Goal: Task Accomplishment & Management: Manage account settings

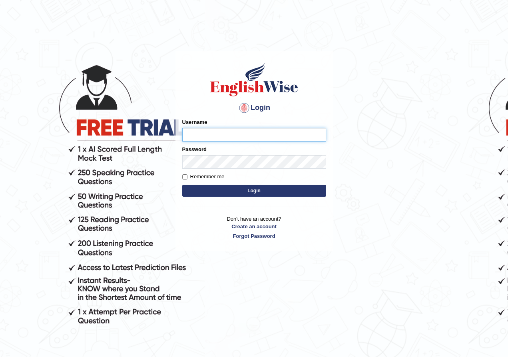
click at [203, 137] on input "Username" at bounding box center [254, 135] width 144 height 14
type input "manjot789"
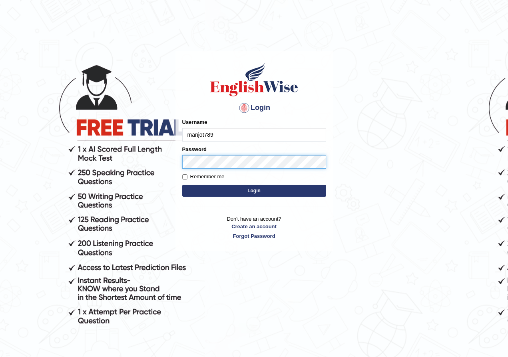
click at [254, 190] on button "Login" at bounding box center [254, 191] width 144 height 12
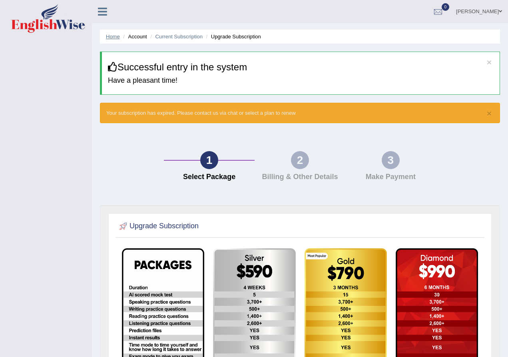
click at [117, 38] on link "Home" at bounding box center [113, 37] width 14 height 6
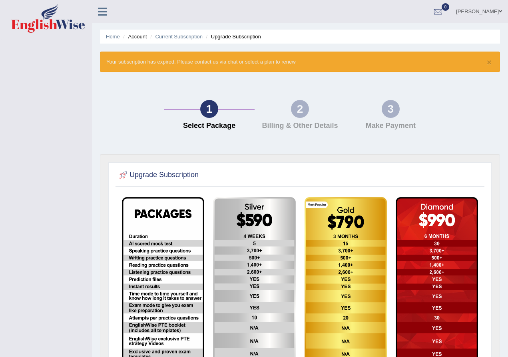
click at [479, 12] on link "[PERSON_NAME]" at bounding box center [479, 10] width 58 height 21
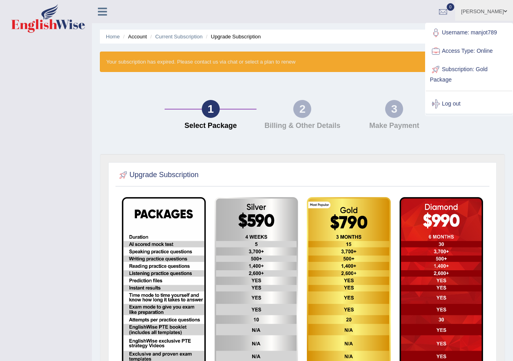
click at [103, 12] on icon at bounding box center [102, 11] width 9 height 10
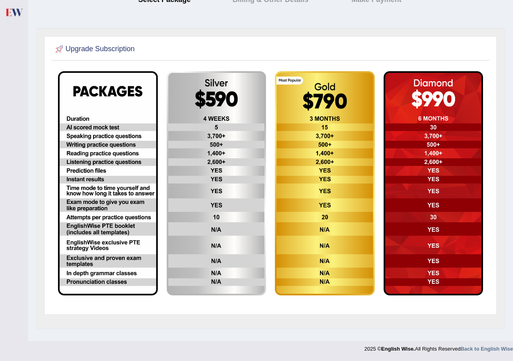
scroll to position [89, 0]
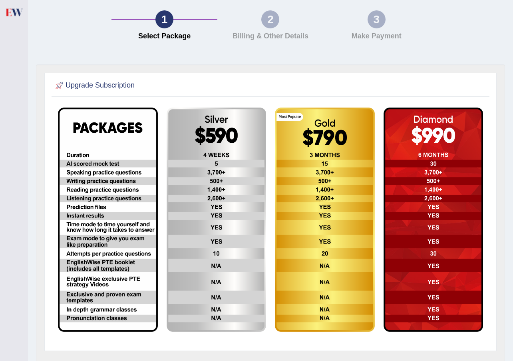
click at [78, 159] on img at bounding box center [108, 219] width 100 height 224
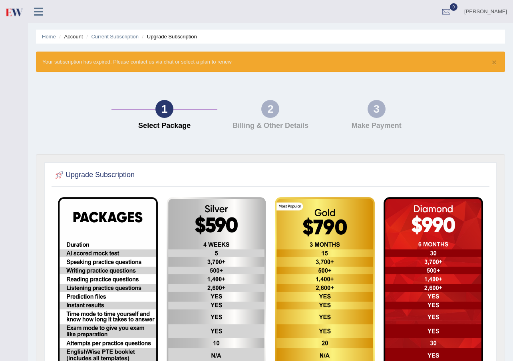
scroll to position [0, 0]
click at [106, 37] on link "Current Subscription" at bounding box center [115, 37] width 48 height 6
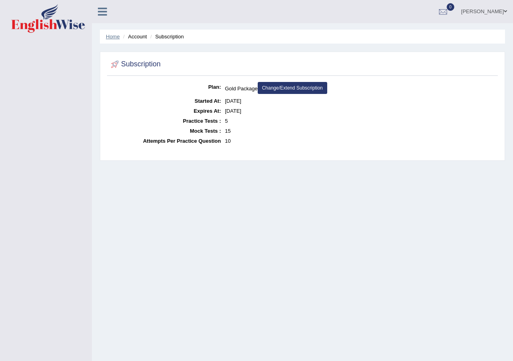
click at [107, 37] on link "Home" at bounding box center [113, 37] width 14 height 6
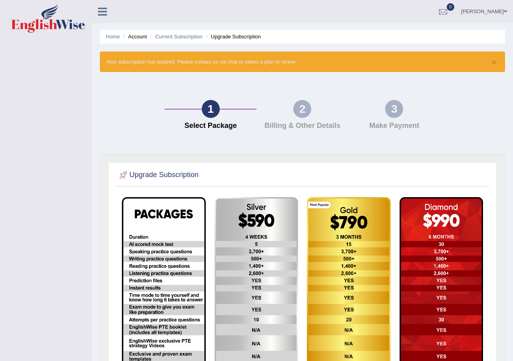
click at [102, 12] on icon at bounding box center [102, 11] width 9 height 10
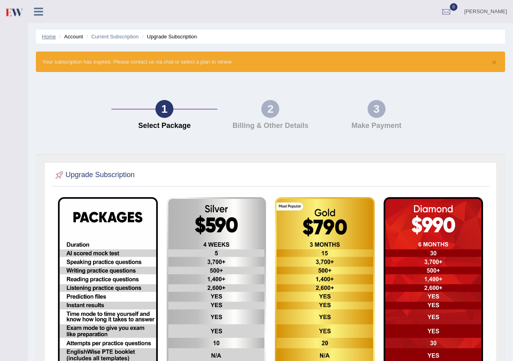
click at [43, 38] on link "Home" at bounding box center [49, 37] width 14 height 6
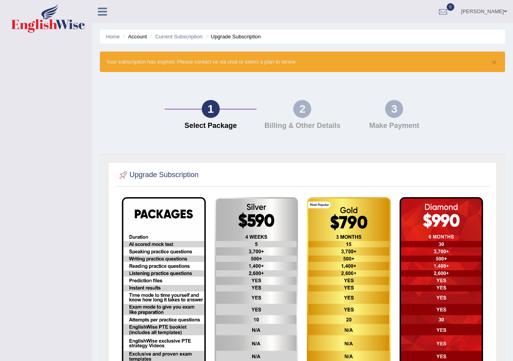
click at [22, 14] on img at bounding box center [48, 18] width 74 height 29
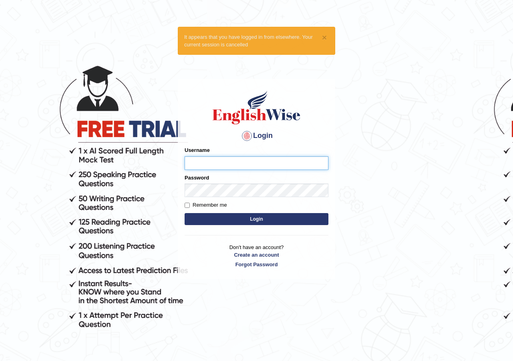
click at [204, 163] on input "Username" at bounding box center [257, 163] width 144 height 14
type input "manjot789"
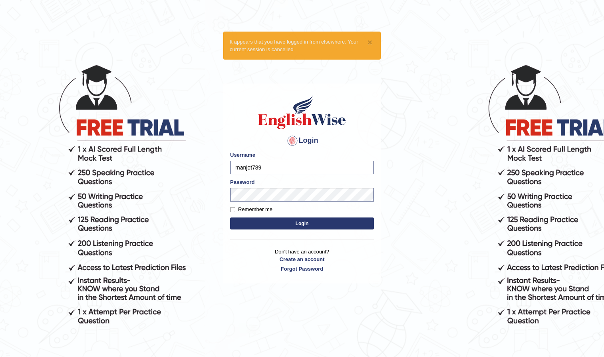
click at [303, 225] on button "Login" at bounding box center [302, 223] width 144 height 12
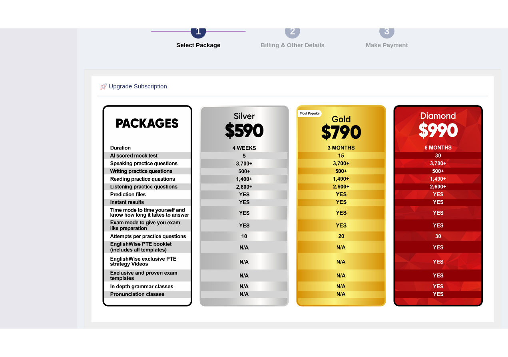
scroll to position [137, 0]
